Goal: Transaction & Acquisition: Purchase product/service

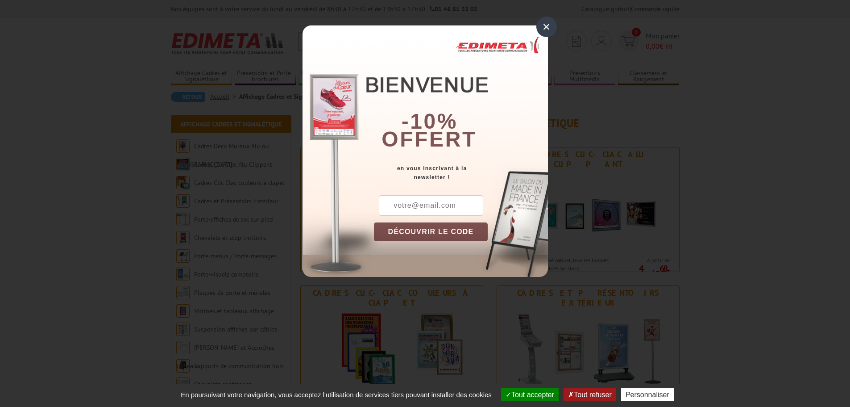
click at [548, 31] on div "×" at bounding box center [547, 27] width 21 height 21
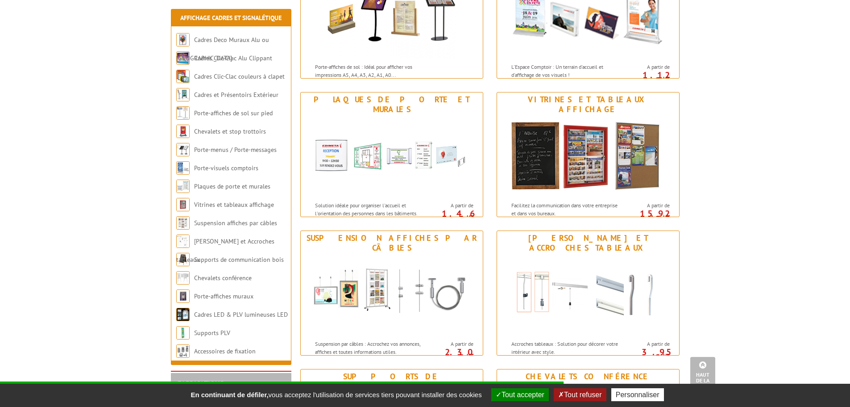
scroll to position [580, 0]
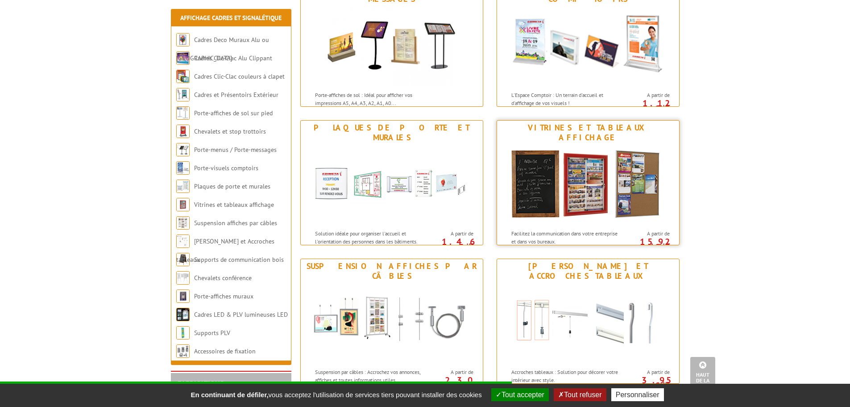
click at [591, 134] on link "Vitrines et tableaux affichage Facilitez la communication dans votre entreprise…" at bounding box center [588, 182] width 183 height 125
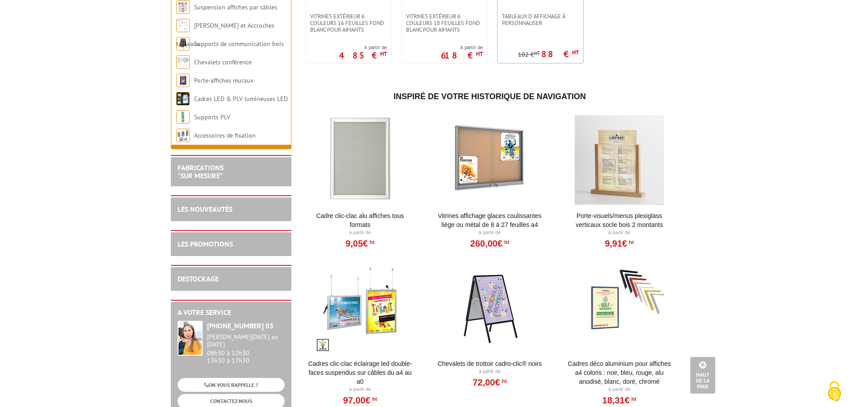
scroll to position [732, 0]
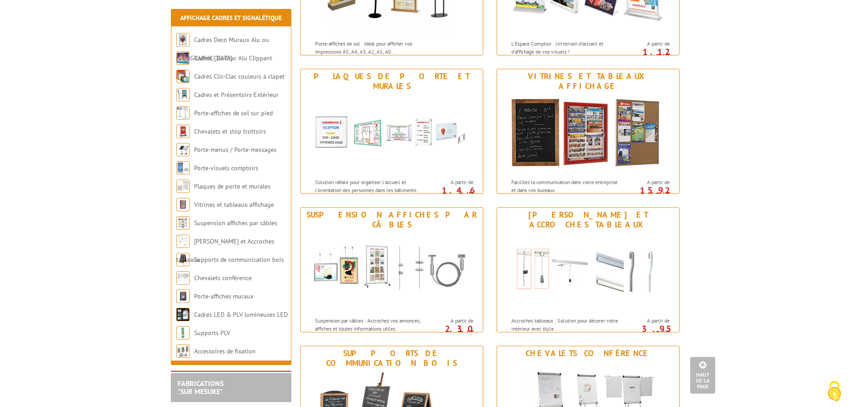
scroll to position [536, 0]
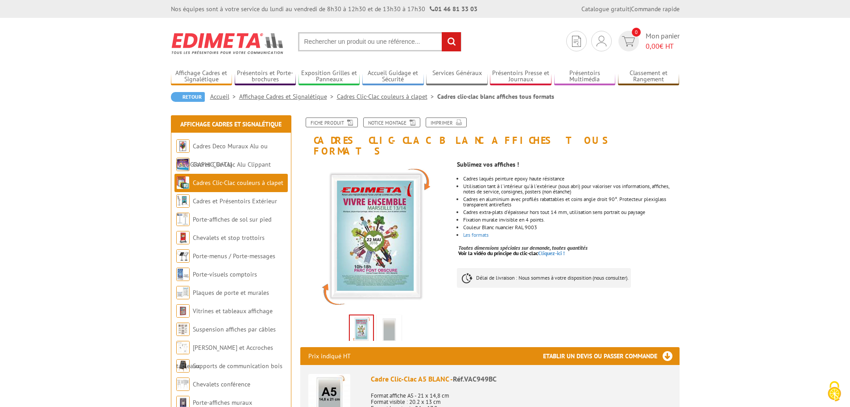
click at [391, 323] on img at bounding box center [389, 330] width 21 height 28
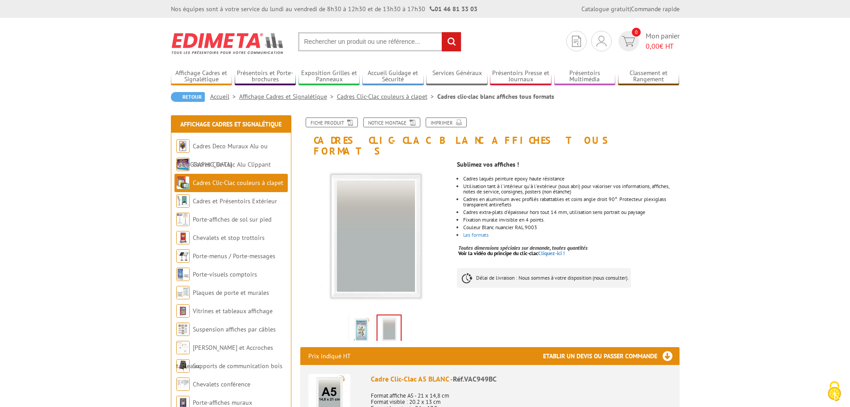
click at [363, 319] on img at bounding box center [361, 330] width 21 height 28
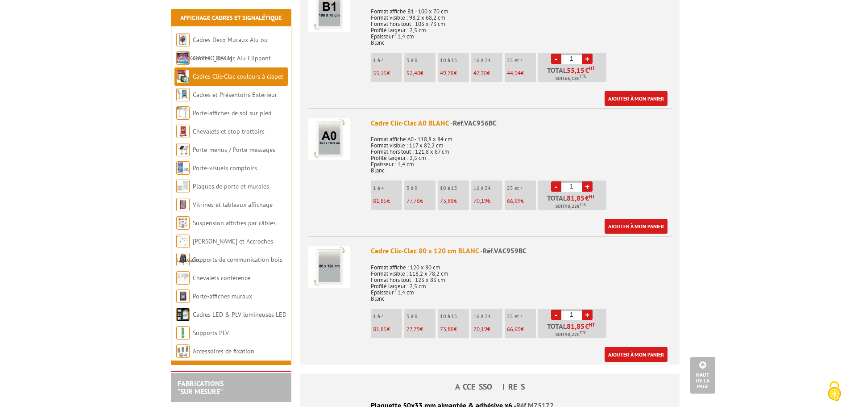
scroll to position [1384, 0]
click at [336, 125] on img at bounding box center [329, 138] width 42 height 42
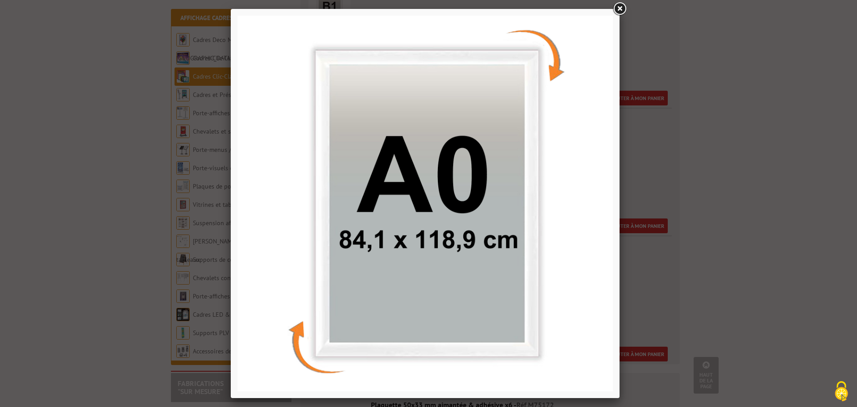
click at [618, 8] on link at bounding box center [620, 9] width 16 height 16
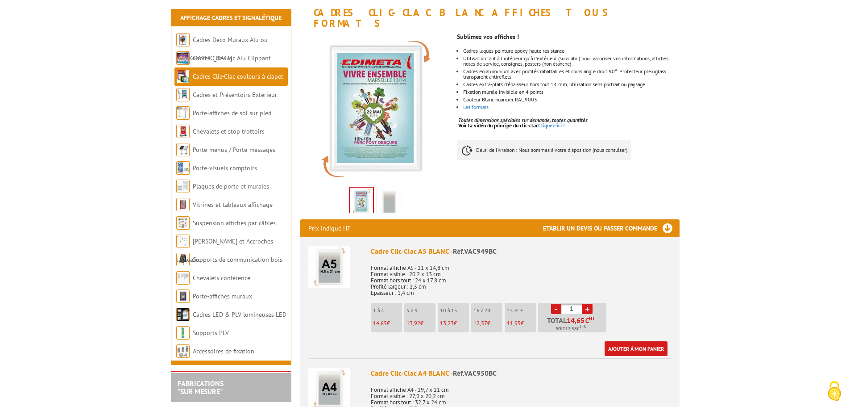
scroll to position [134, 0]
